Goal: Information Seeking & Learning: Compare options

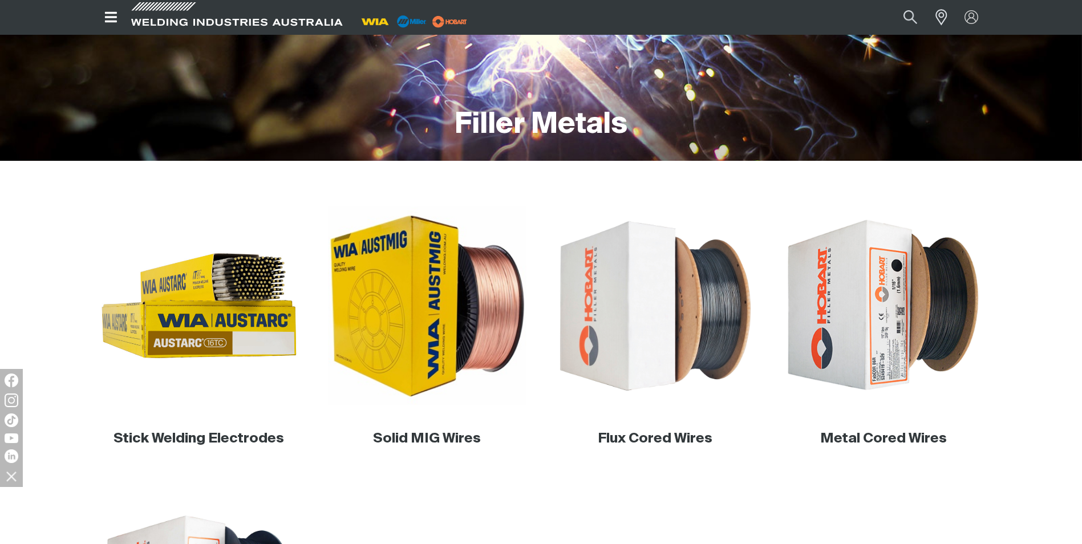
scroll to position [401, 0]
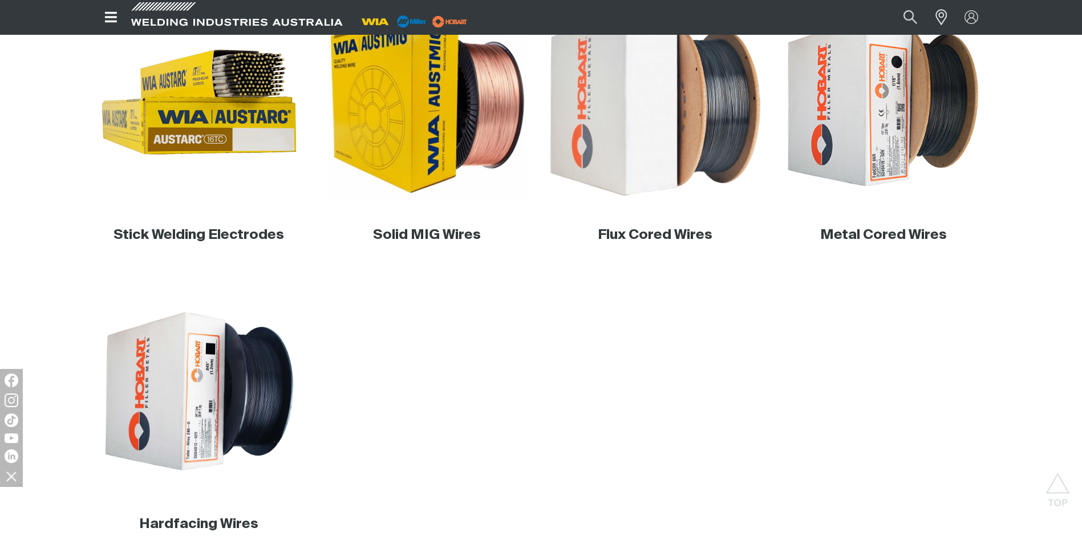
click at [642, 149] on img at bounding box center [655, 102] width 218 height 218
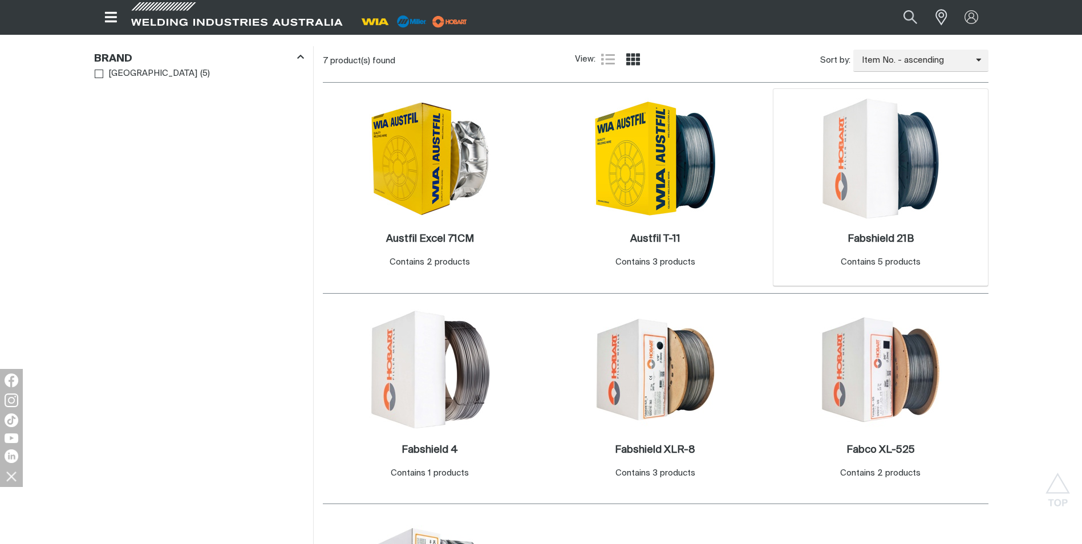
scroll to position [456, 0]
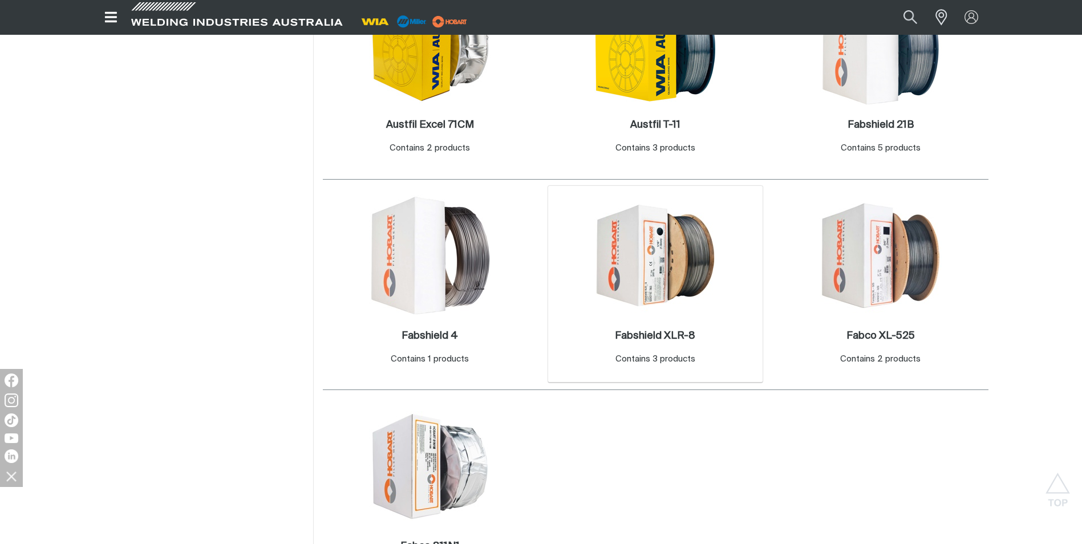
click at [622, 243] on img at bounding box center [655, 256] width 122 height 122
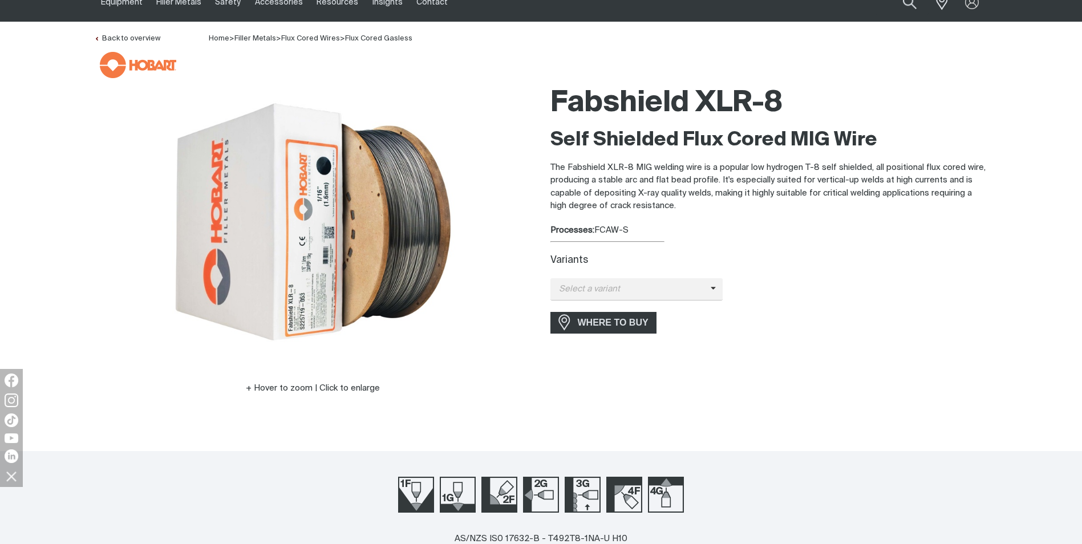
scroll to position [114, 0]
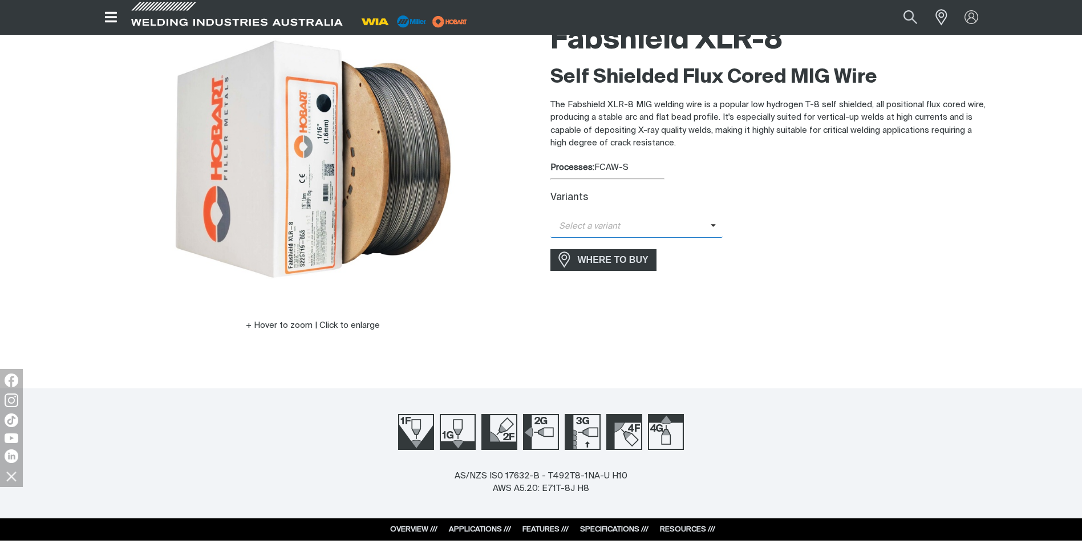
click at [685, 231] on span "Select a variant" at bounding box center [630, 226] width 160 height 13
click at [658, 246] on span "Fabshield XLR-8 – 1.6mm (15kg)" at bounding box center [636, 246] width 173 height 17
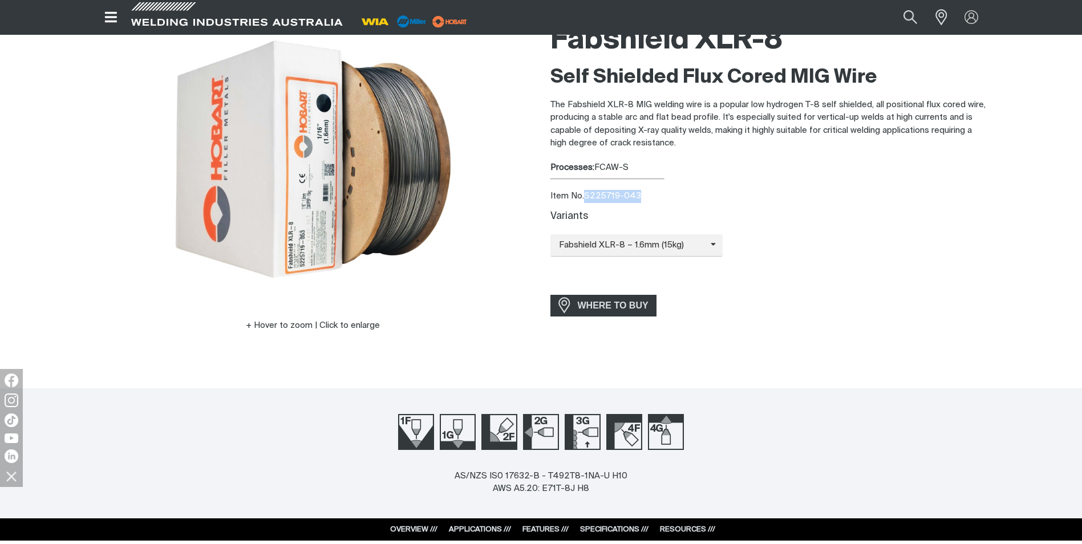
drag, startPoint x: 665, startPoint y: 199, endPoint x: 586, endPoint y: 192, distance: 79.0
click at [586, 192] on div "Item No. S225719-043" at bounding box center [769, 196] width 438 height 13
copy div "S225719-043"
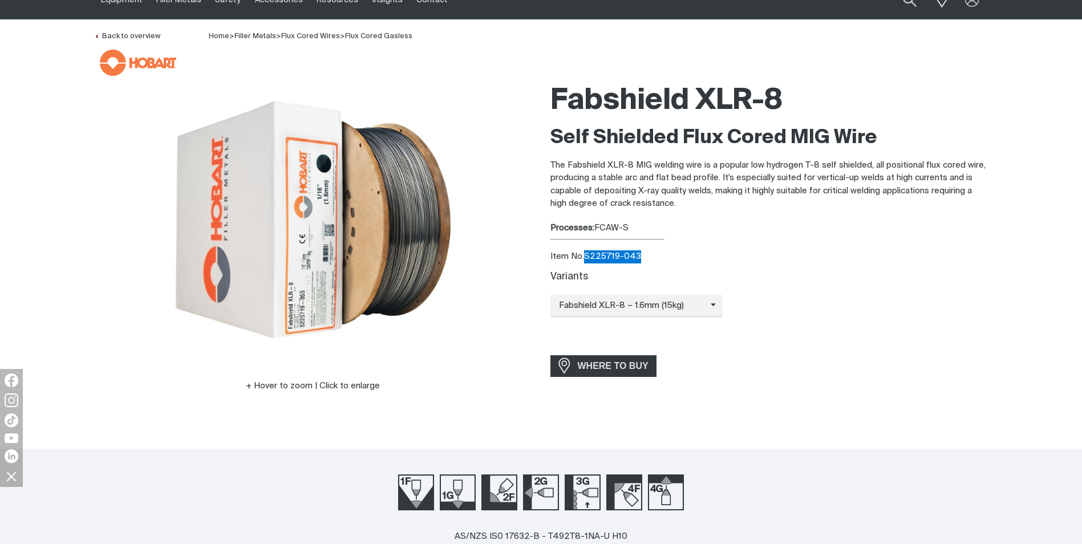
scroll to position [0, 0]
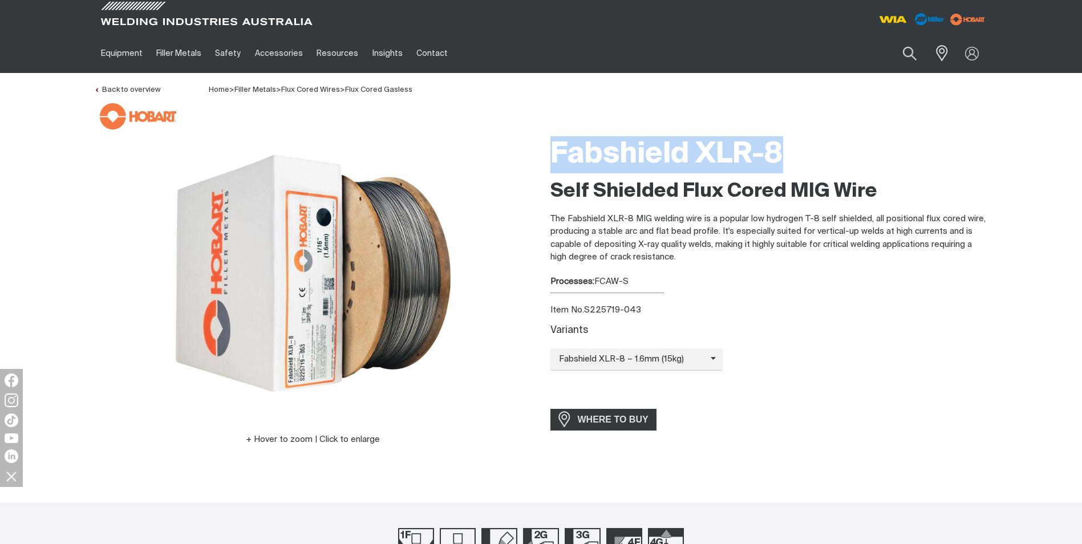
drag, startPoint x: 553, startPoint y: 150, endPoint x: 792, endPoint y: 172, distance: 240.0
click at [792, 172] on h1 "Fabshield XLR-8" at bounding box center [769, 154] width 438 height 37
drag, startPoint x: 792, startPoint y: 172, endPoint x: 755, endPoint y: 162, distance: 38.3
copy h1 "Fabshield XLR-8"
click at [640, 311] on div "Item No. S225719-043" at bounding box center [769, 310] width 438 height 13
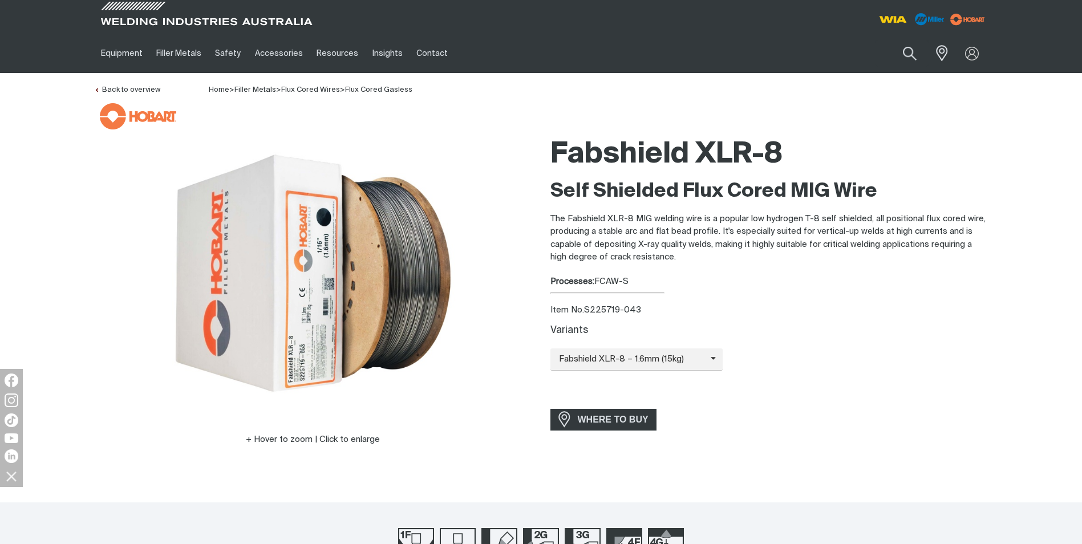
click at [699, 373] on div "Variants Fabshield XLR-8 – 1.6mm (15kg) Fabshield XLR-8 – 1.6mm (15kg) Fabshiel…" at bounding box center [769, 361] width 438 height 72
click at [688, 366] on span "Fabshield XLR-8 – 1.6mm (15kg)" at bounding box center [630, 359] width 160 height 13
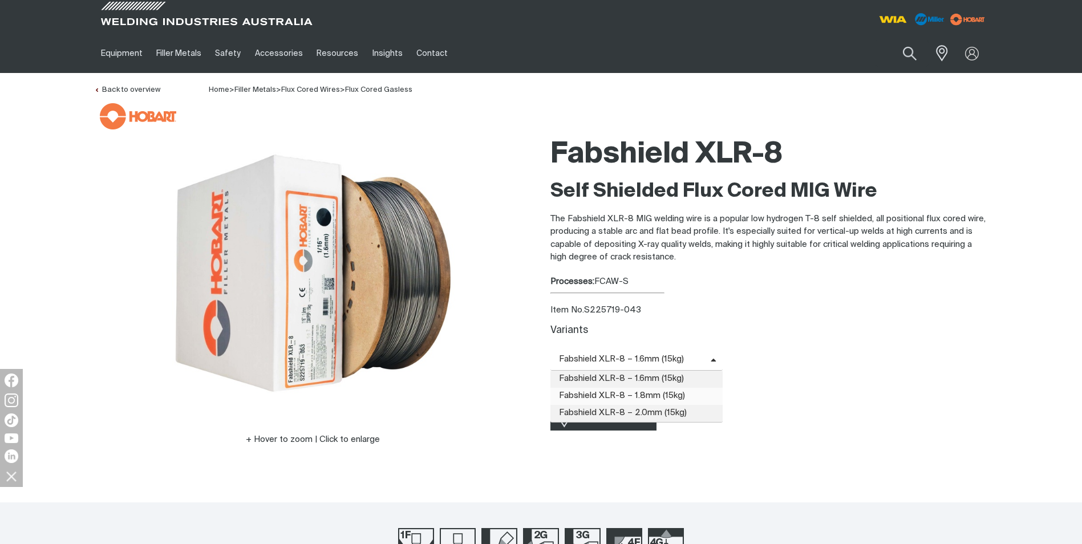
click at [671, 394] on span "Fabshield XLR-8 – 1.8mm (15kg)" at bounding box center [636, 396] width 173 height 17
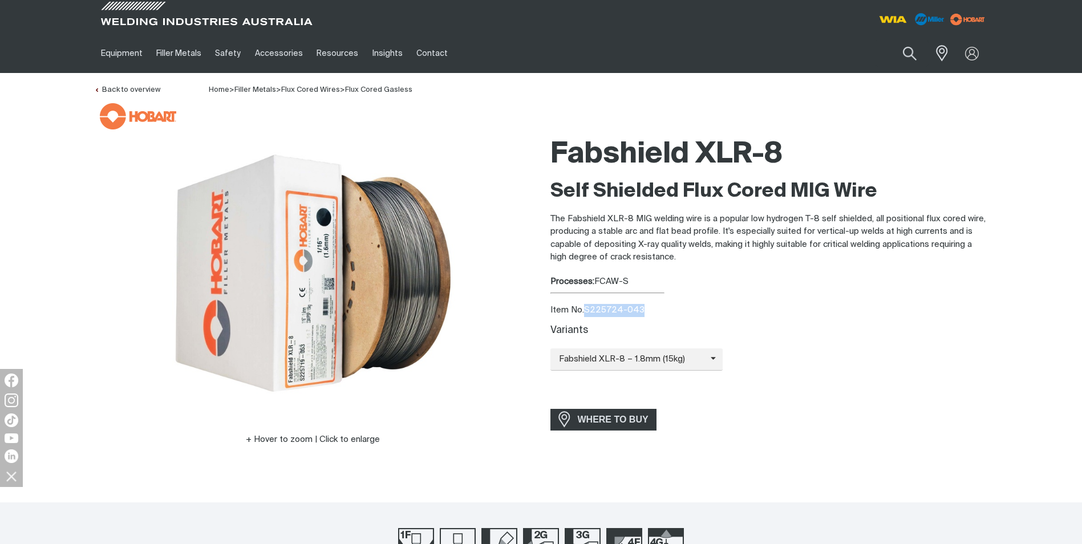
drag, startPoint x: 665, startPoint y: 309, endPoint x: 586, endPoint y: 307, distance: 78.8
click at [586, 307] on div "Item No. S225724-043" at bounding box center [769, 310] width 438 height 13
copy div "S225724-043"
click at [687, 356] on icon at bounding box center [693, 359] width 17 height 9
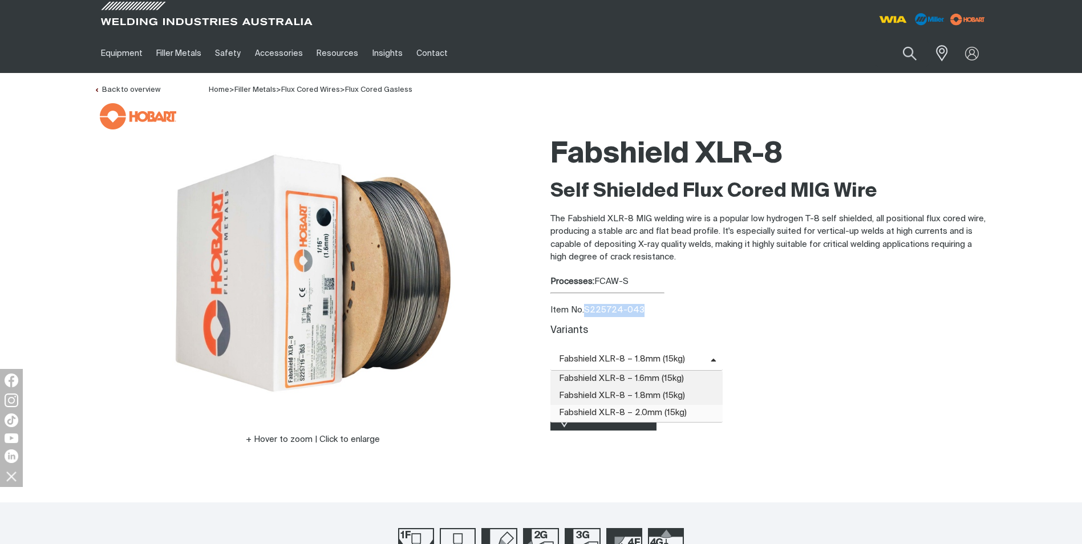
click at [653, 410] on span "Fabshield XLR-8 – 2.0mm (15kg)" at bounding box center [636, 413] width 173 height 17
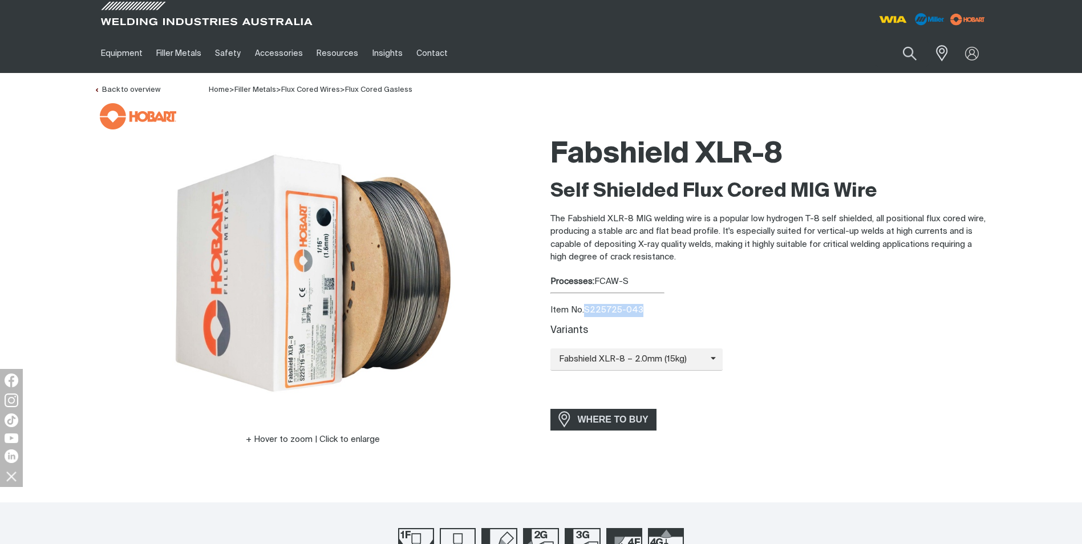
drag, startPoint x: 644, startPoint y: 312, endPoint x: 586, endPoint y: 310, distance: 57.6
click at [586, 310] on div "Item No. S225725-043" at bounding box center [769, 310] width 438 height 13
copy div "S225725-043"
